Goal: Task Accomplishment & Management: Manage account settings

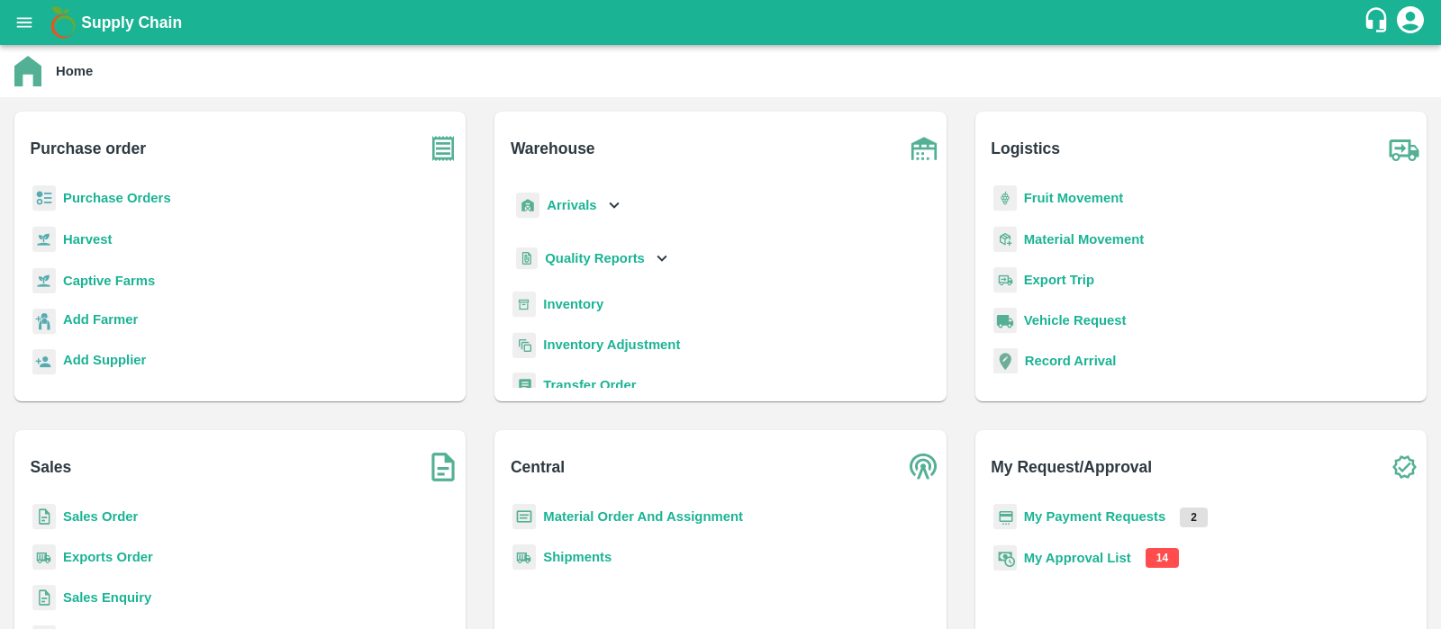
click at [1076, 565] on b "My Approval List" at bounding box center [1077, 558] width 107 height 14
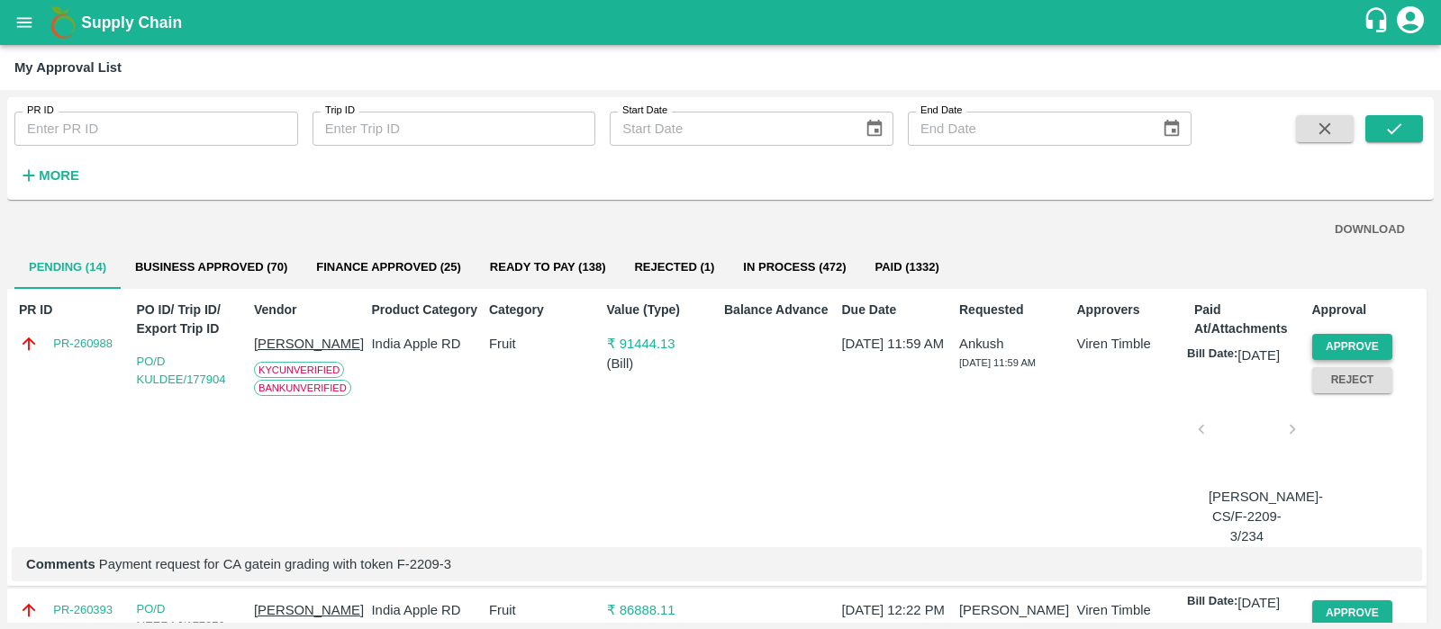
click at [1349, 348] on button "Approve" at bounding box center [1352, 347] width 81 height 26
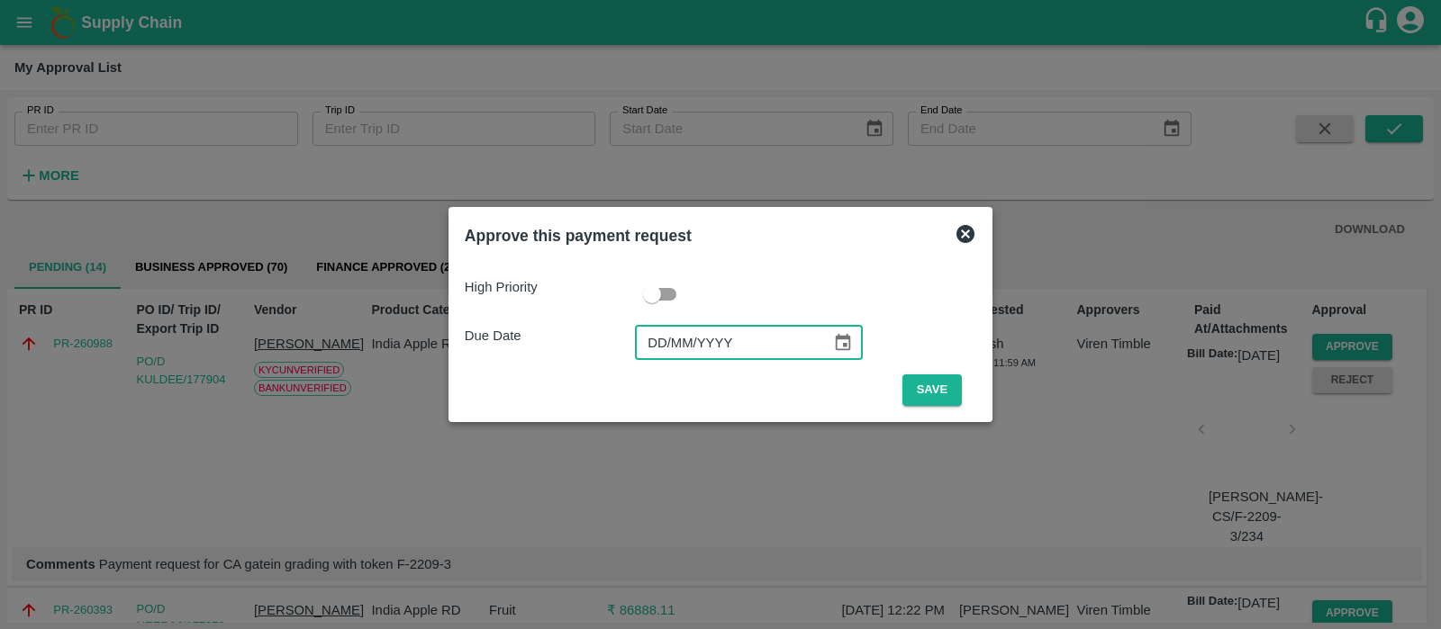
click at [659, 350] on input "DD/MM/YYYY" at bounding box center [727, 343] width 184 height 34
type input "[DATE]"
click at [947, 391] on button "Save" at bounding box center [931, 391] width 59 height 32
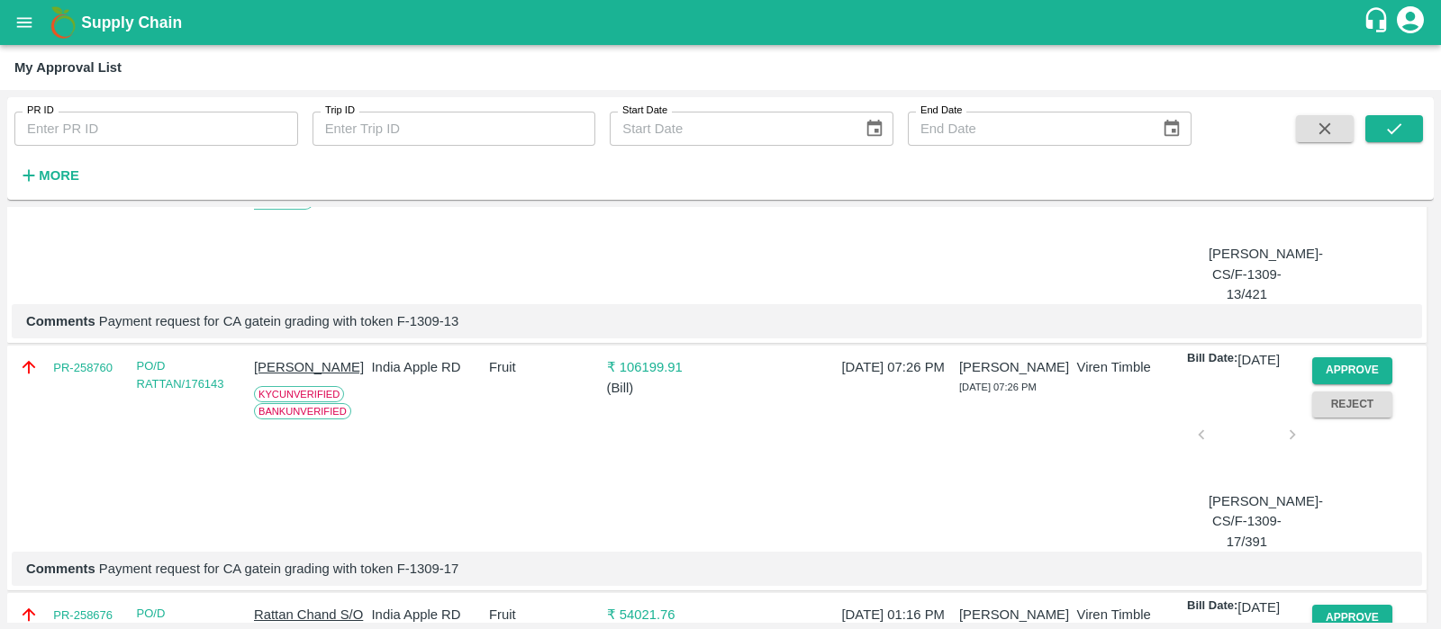
scroll to position [2468, 0]
click at [1352, 137] on button "Approve" at bounding box center [1352, 124] width 81 height 26
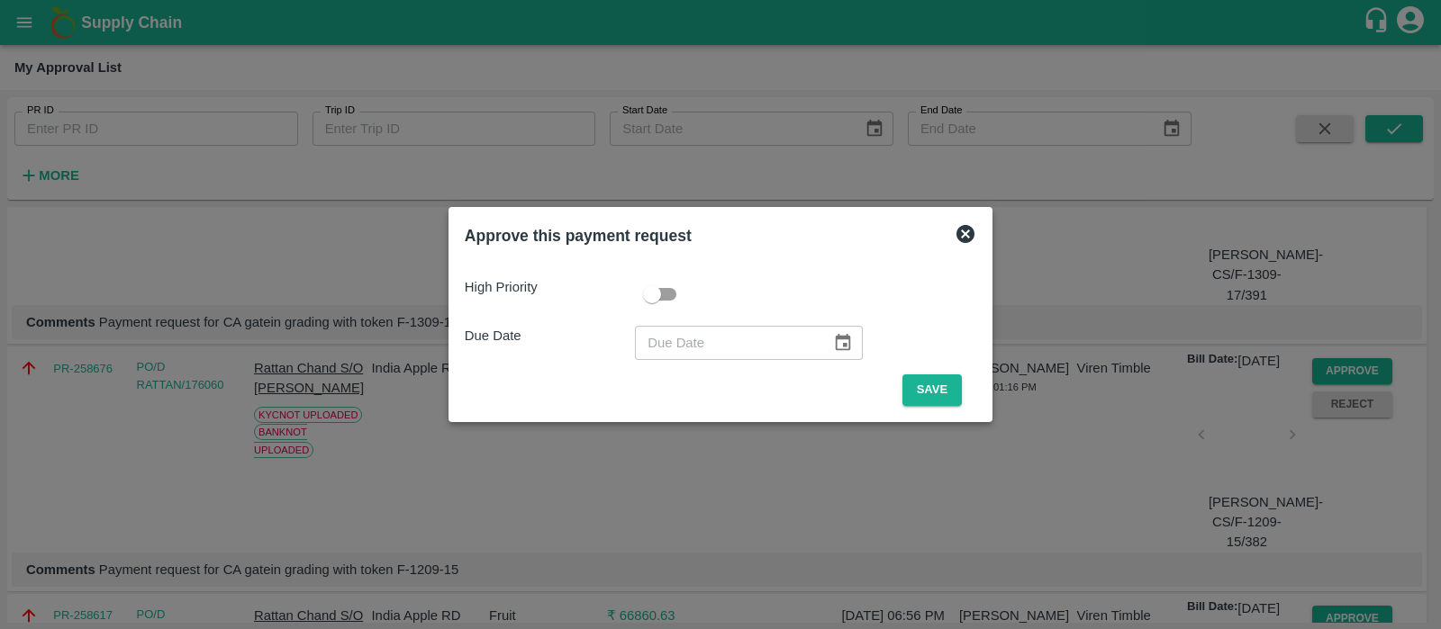
click at [956, 234] on icon at bounding box center [965, 234] width 18 height 18
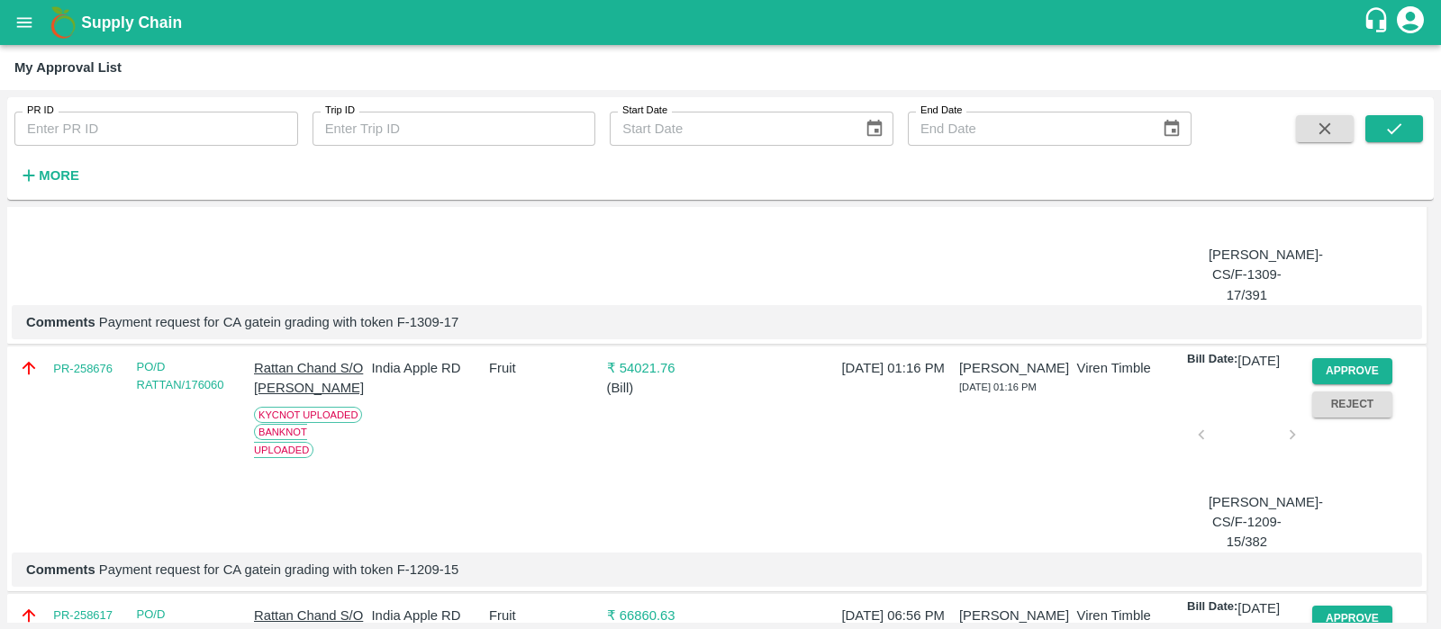
click at [1324, 137] on button "Approve" at bounding box center [1352, 124] width 81 height 26
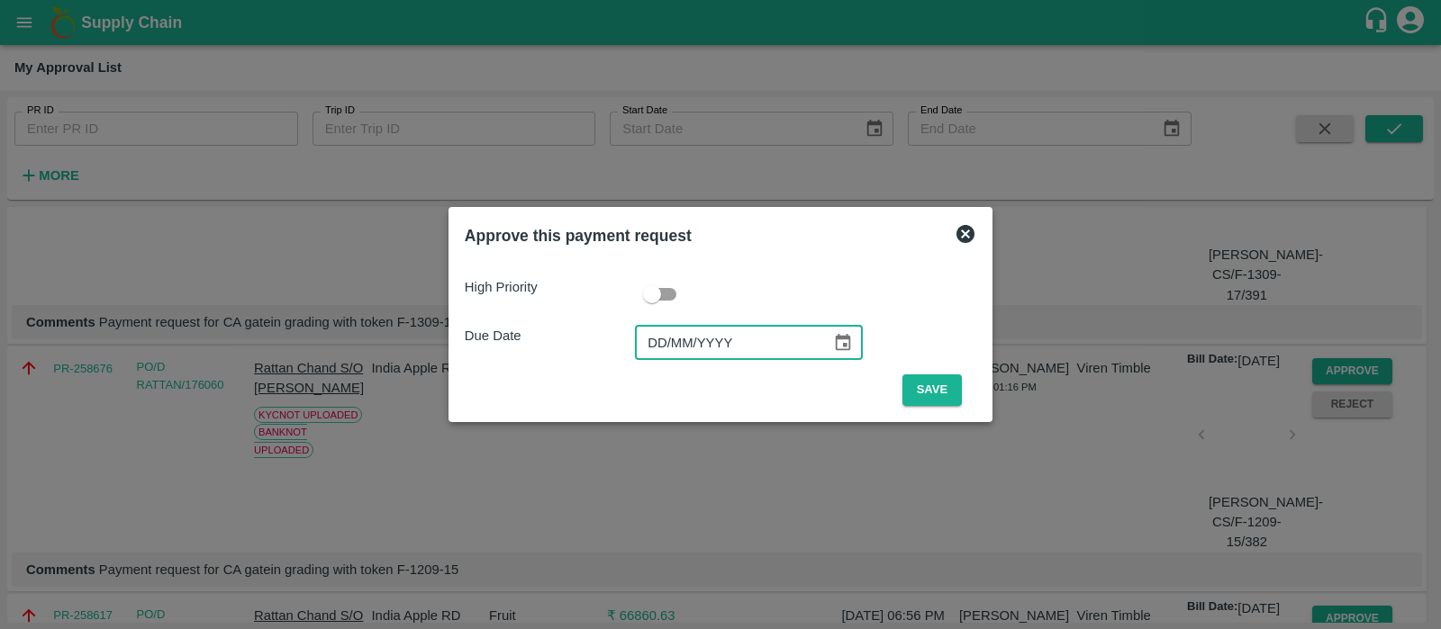
click at [653, 339] on input "DD/MM/YYYY" at bounding box center [727, 343] width 184 height 34
type input "[DATE]"
click at [943, 390] on button "Save" at bounding box center [931, 391] width 59 height 32
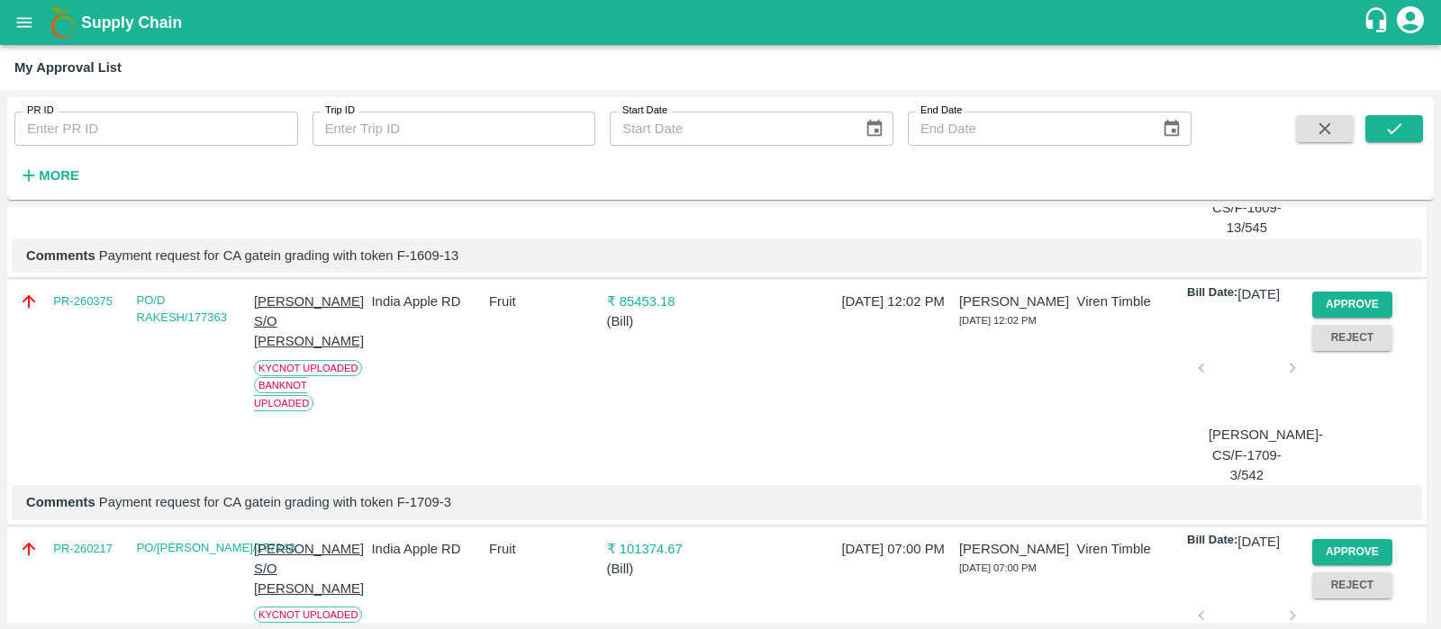
scroll to position [0, 0]
